Goal: Information Seeking & Learning: Learn about a topic

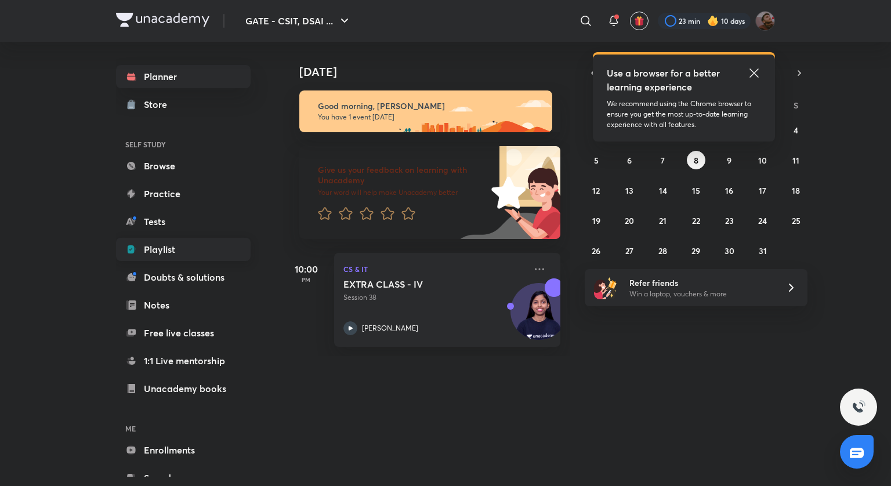
click at [210, 250] on link "Playlist" at bounding box center [183, 249] width 135 height 23
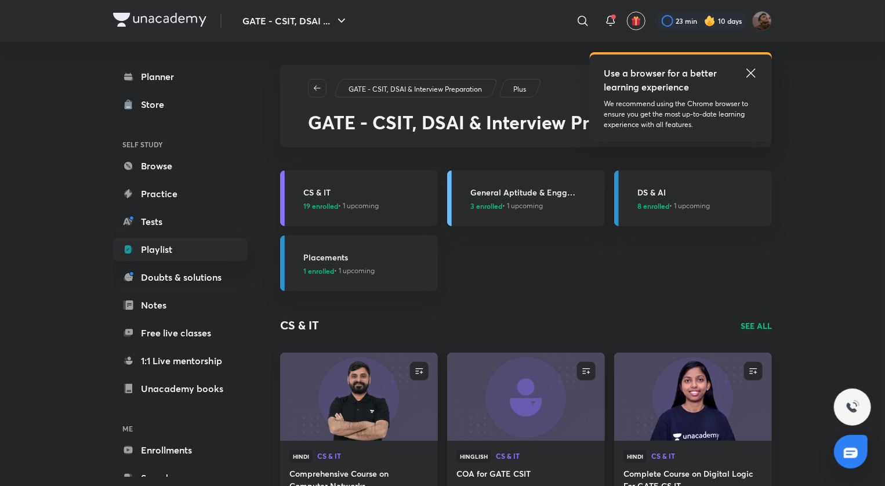
click at [365, 226] on link "CS & IT 19 enrolled • 1 upcoming" at bounding box center [359, 198] width 158 height 56
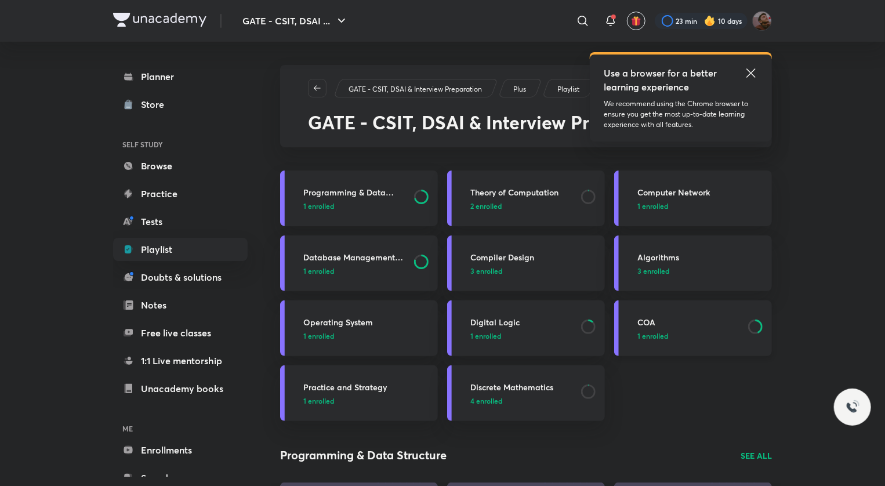
click at [636, 322] on link "COA 1 enrolled" at bounding box center [693, 328] width 158 height 56
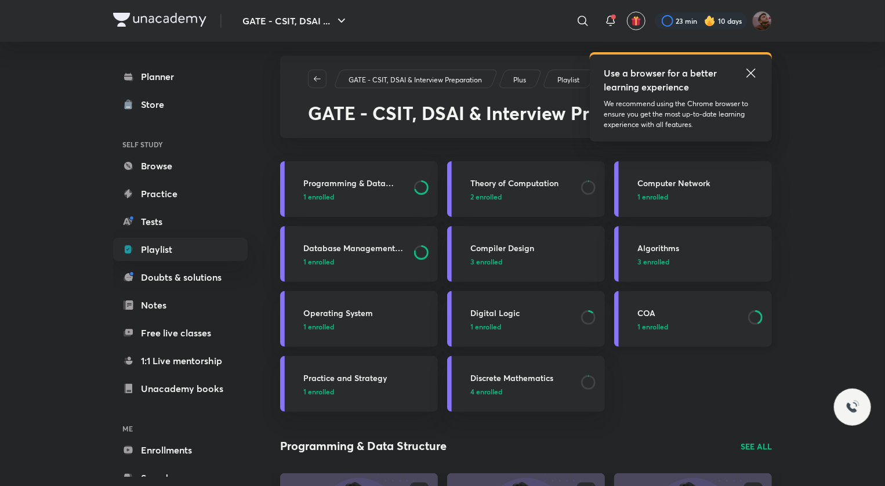
scroll to position [12, 0]
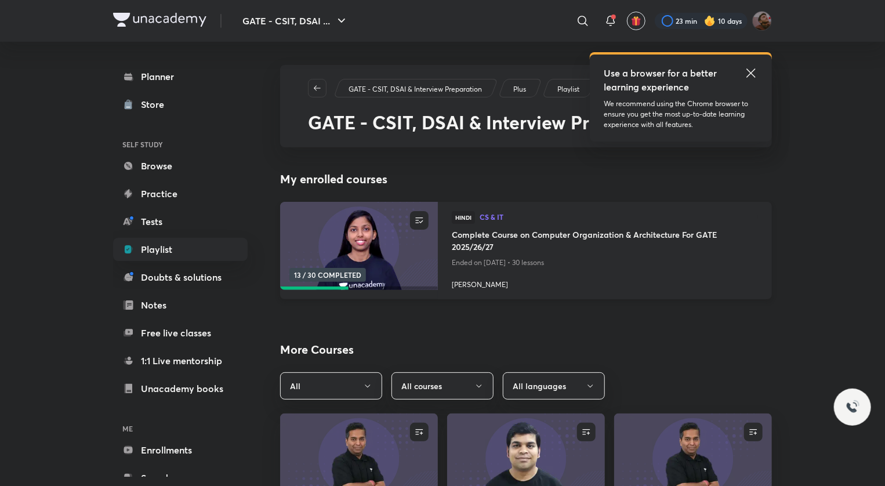
click at [575, 231] on h4 "Complete Course on Computer Organization & Architecture For GATE 2025/26/27" at bounding box center [605, 241] width 306 height 27
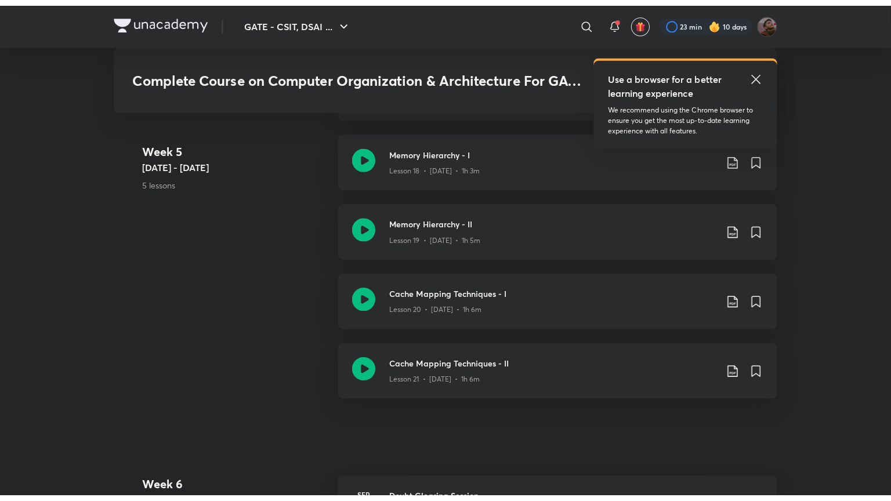
scroll to position [2119, 0]
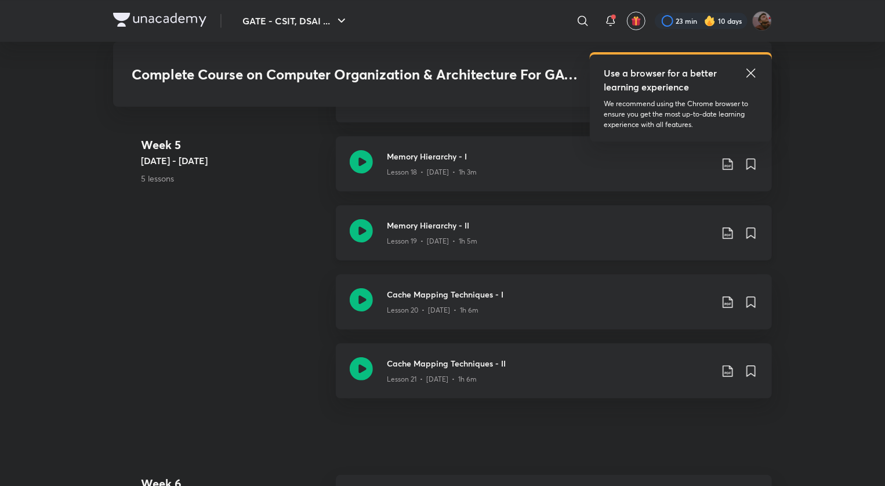
click at [451, 223] on h3 "Memory Hierarchy - II" at bounding box center [549, 225] width 325 height 12
